Goal: Information Seeking & Learning: Learn about a topic

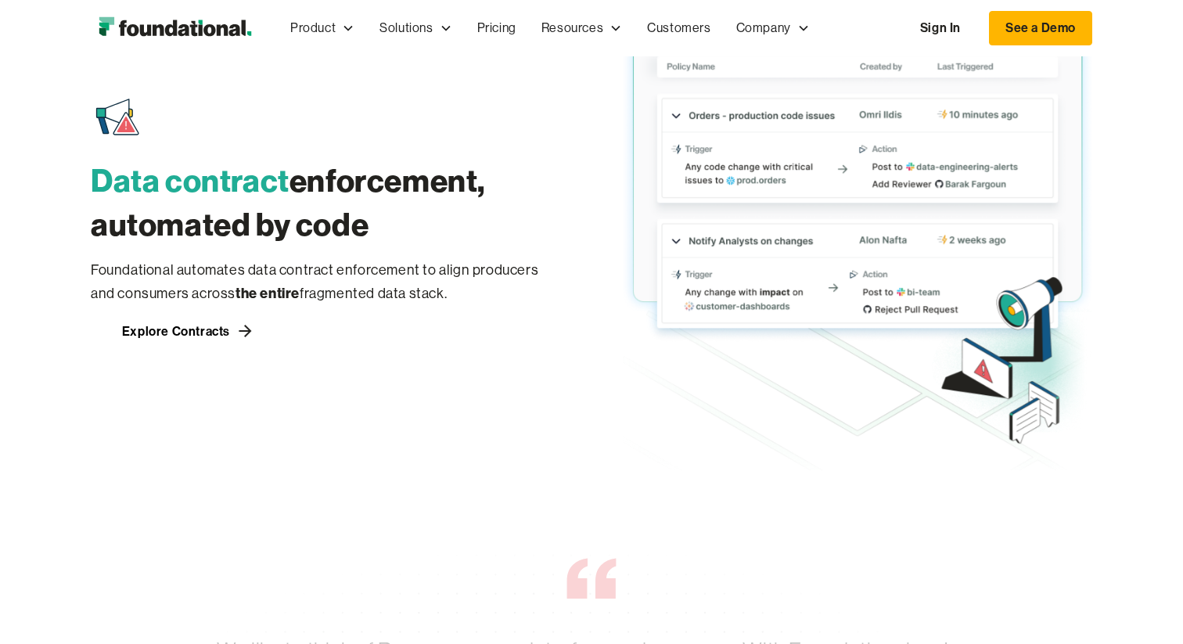
scroll to position [2410, 0]
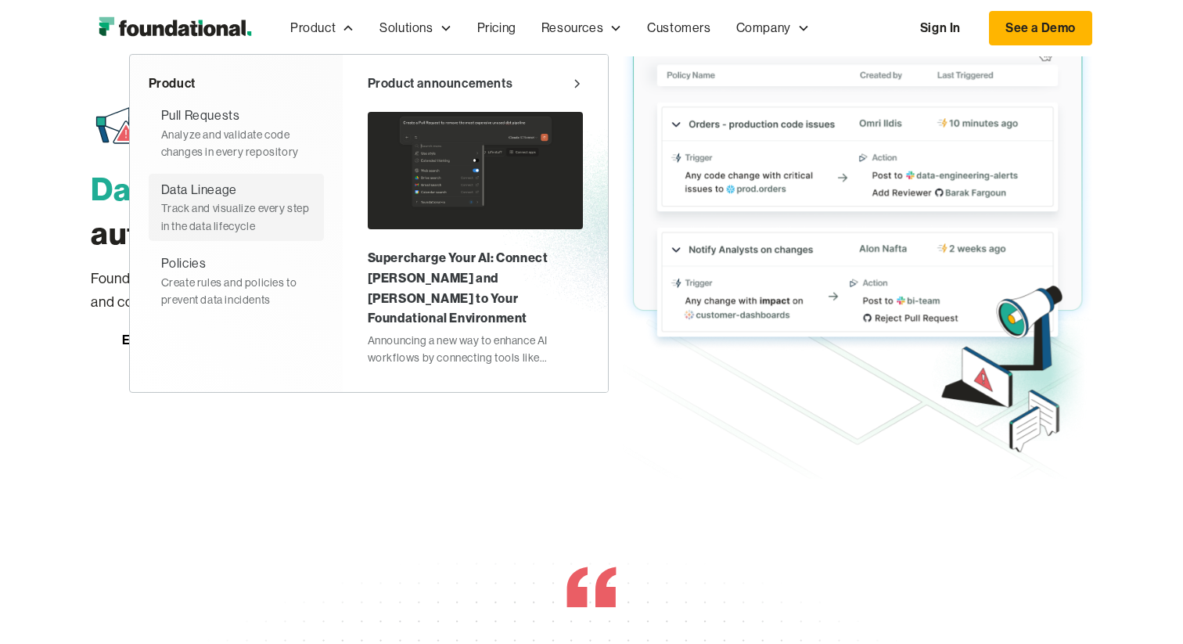
click at [186, 193] on div "Data Lineage" at bounding box center [199, 190] width 76 height 20
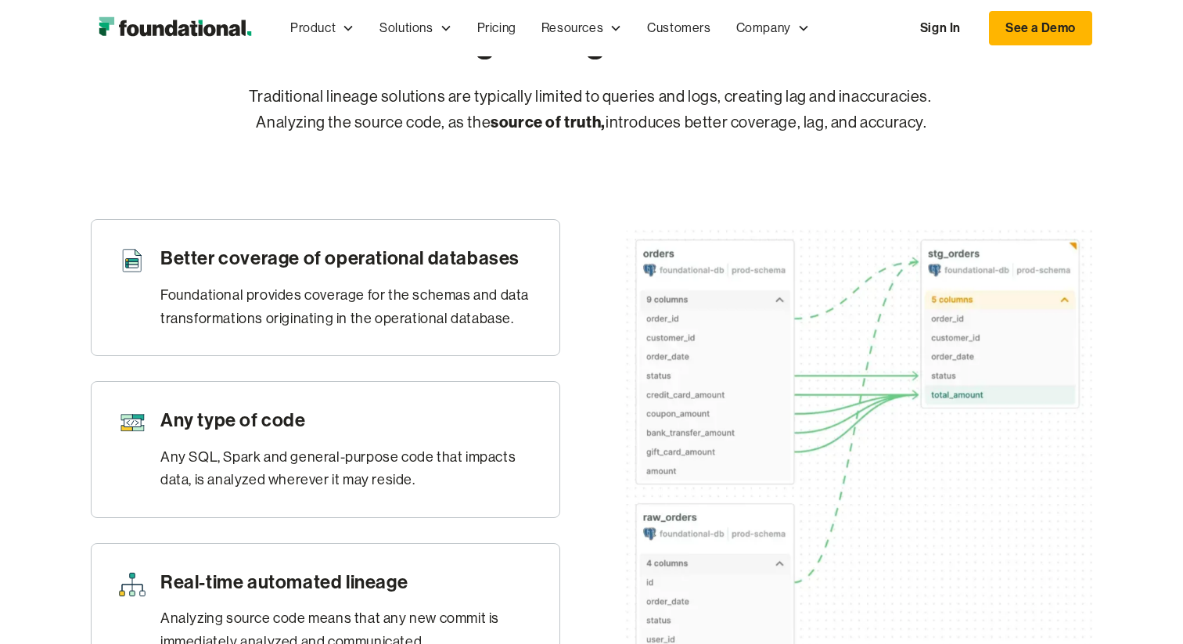
scroll to position [652, 0]
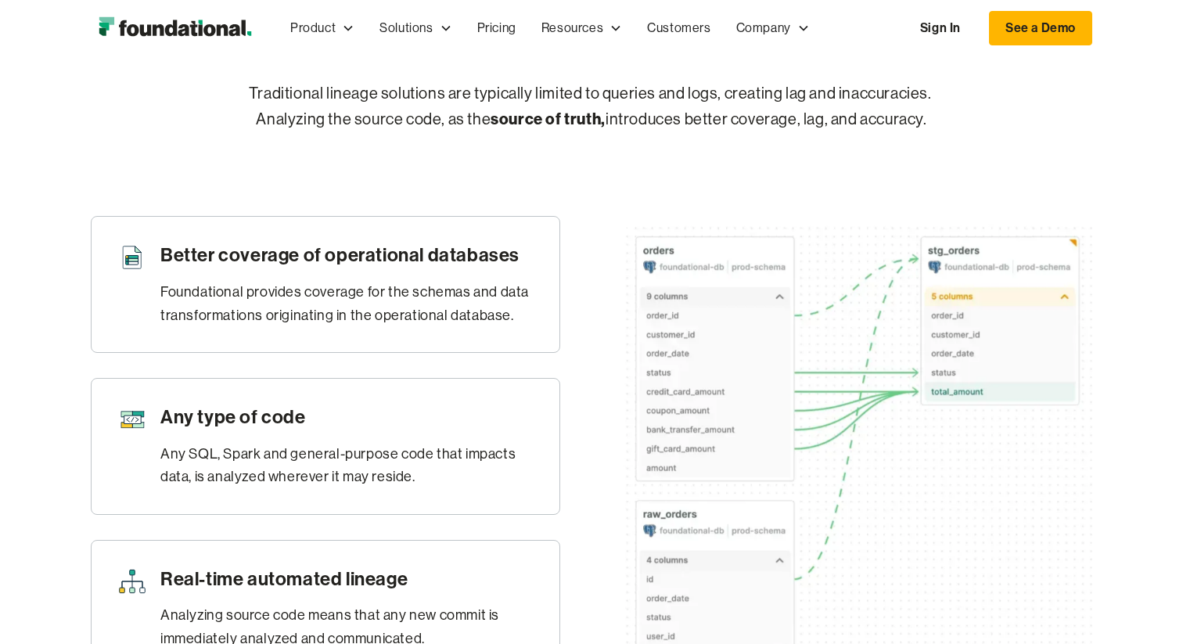
click at [404, 482] on div "Any SQL, Spark and general-purpose code that impacts data, is analyzed wherever…" at bounding box center [347, 466] width 374 height 46
click at [394, 489] on div "Any SQL, Spark and general-purpose code that impacts data, is analyzed wherever…" at bounding box center [347, 466] width 374 height 46
click at [419, 489] on div "Any SQL, Spark and general-purpose code that impacts data, is analyzed wherever…" at bounding box center [347, 466] width 374 height 46
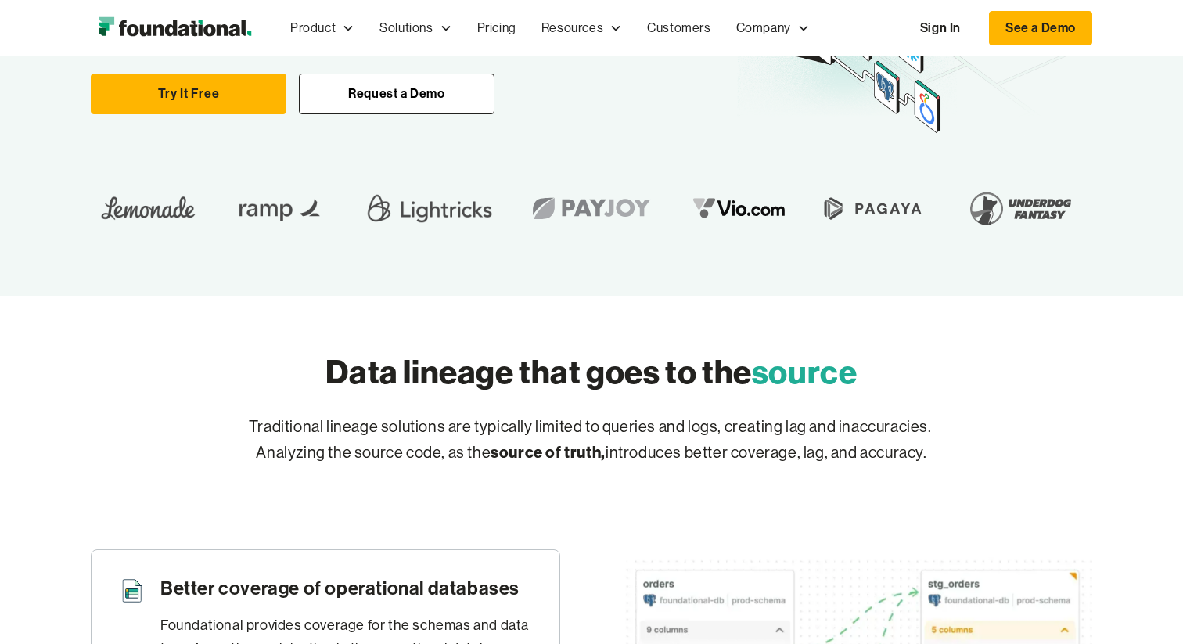
scroll to position [318, 0]
